Goal: Transaction & Acquisition: Purchase product/service

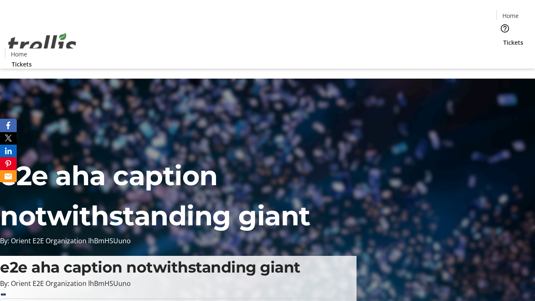
click at [503, 38] on span "Tickets" at bounding box center [513, 42] width 20 height 9
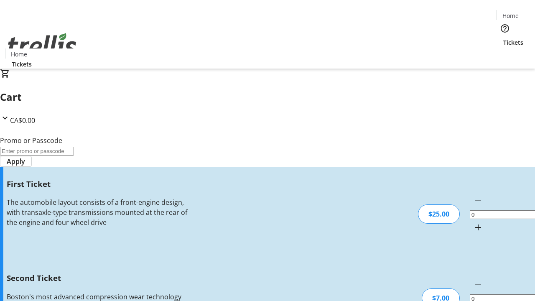
click at [473, 222] on mat-icon "Increment by one" at bounding box center [478, 227] width 10 height 10
type input "1"
type input "2"
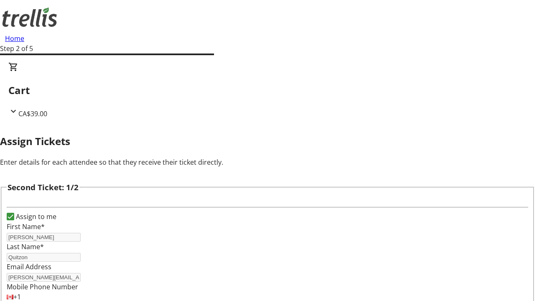
type input "[PERSON_NAME]"
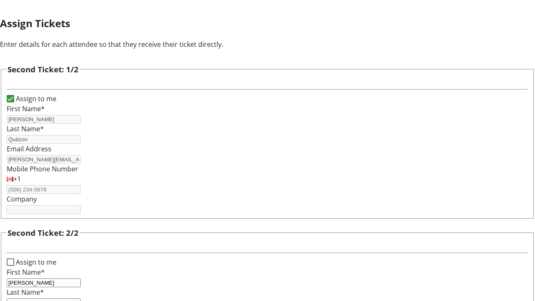
type input "Quitzon"
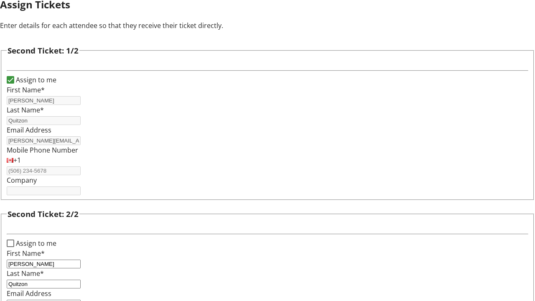
type input "[PERSON_NAME][EMAIL_ADDRESS][DOMAIN_NAME]"
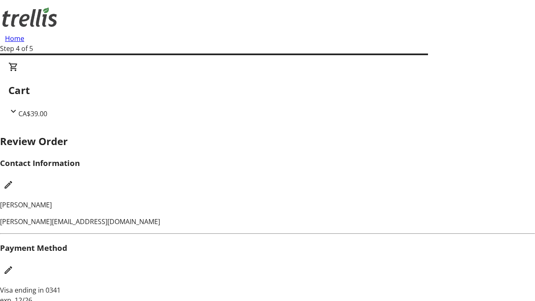
click at [13, 180] on mat-icon "Edit Contact Information" at bounding box center [8, 185] width 10 height 10
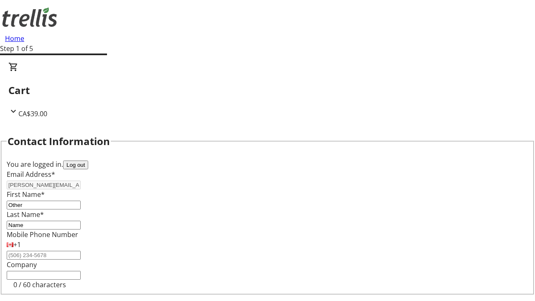
type input "Name"
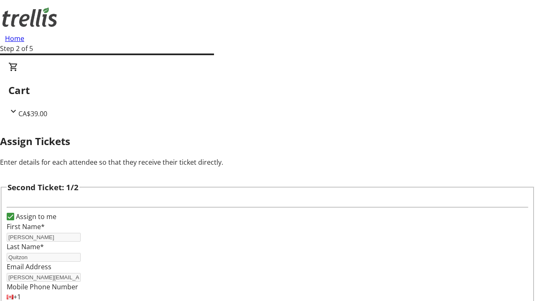
type input "New"
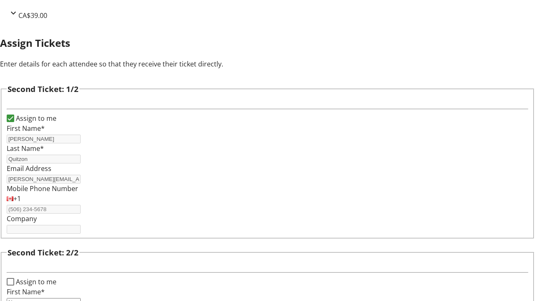
type input "Name"
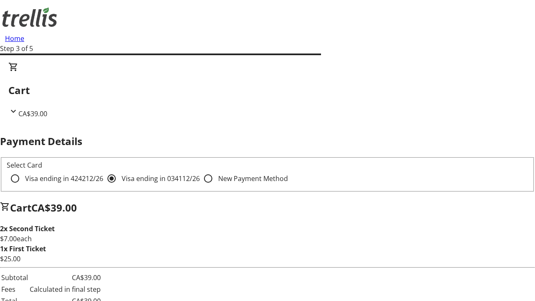
click at [23, 170] on input "Visa ending in 4242 12/26" at bounding box center [15, 178] width 17 height 17
radio input "true"
